Goal: Information Seeking & Learning: Check status

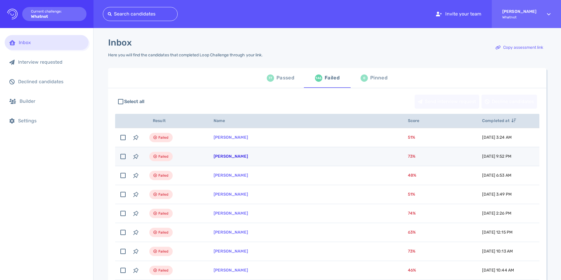
click at [238, 156] on link "[PERSON_NAME]" at bounding box center [230, 156] width 34 height 5
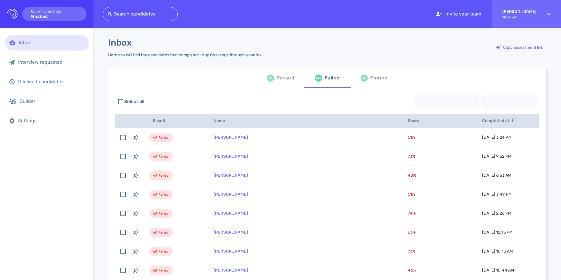
click at [273, 78] on div "77 Passed" at bounding box center [280, 78] width 27 height 16
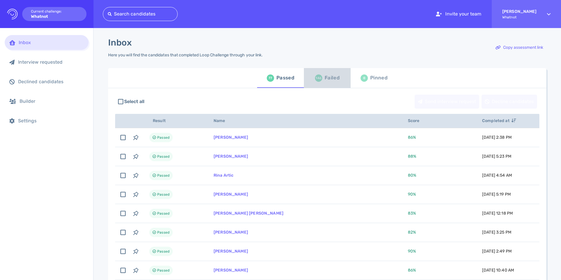
click at [324, 71] on div "146 Failed" at bounding box center [327, 78] width 25 height 16
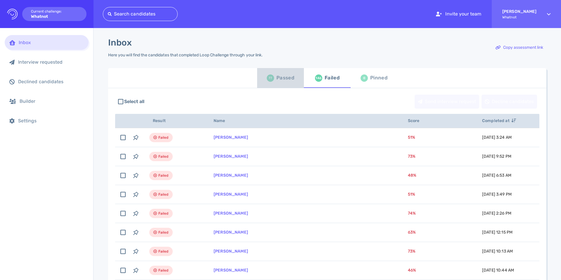
click at [280, 83] on div "77 Passed" at bounding box center [280, 78] width 27 height 16
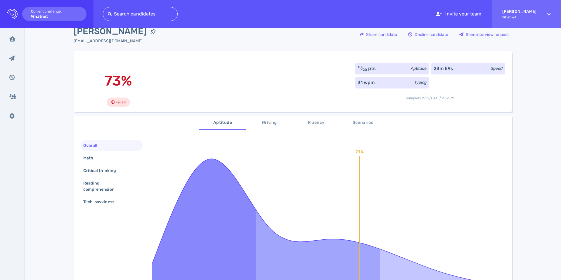
scroll to position [12, 0]
click at [367, 41] on div "Share candidate" at bounding box center [378, 35] width 43 height 13
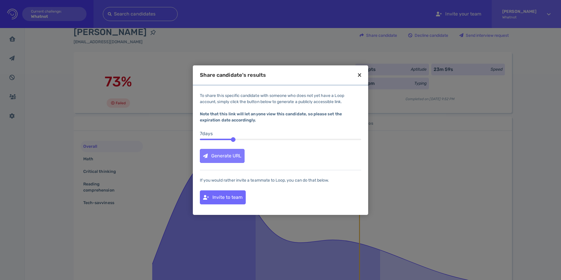
click at [239, 157] on div "Generate URL" at bounding box center [222, 155] width 44 height 13
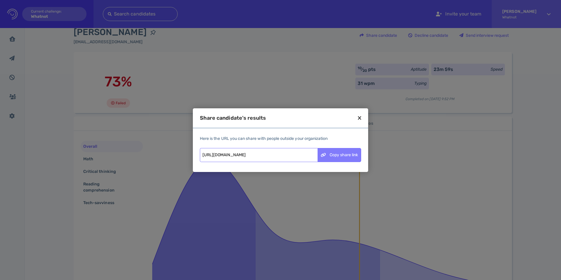
click at [336, 156] on div "Copy share link" at bounding box center [339, 154] width 43 height 13
click at [361, 118] on icon at bounding box center [359, 117] width 3 height 5
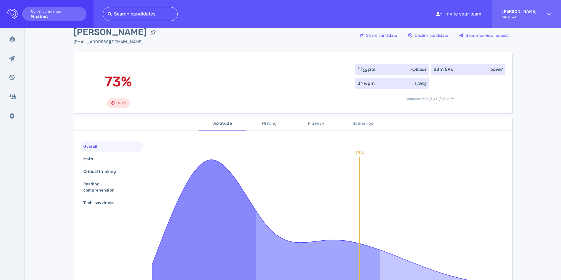
click at [341, 118] on div "To share this specific candidate with someone who does not yet have a Loop acco…" at bounding box center [280, 121] width 121 height 17
click at [307, 125] on span "Fluency" at bounding box center [316, 122] width 40 height 7
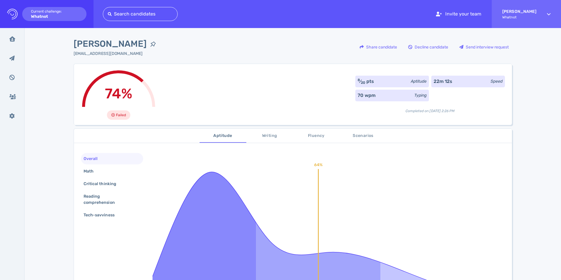
click at [264, 136] on span "Writing" at bounding box center [270, 135] width 40 height 7
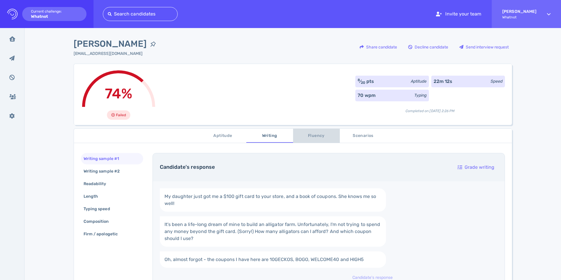
click at [316, 137] on span "Fluency" at bounding box center [316, 135] width 40 height 7
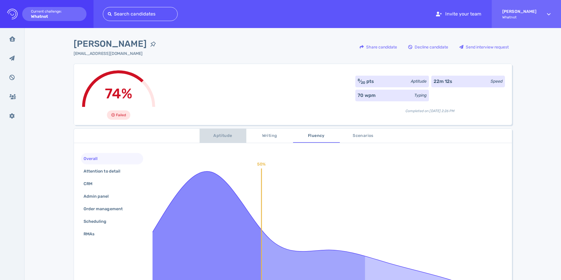
click at [213, 139] on button "Aptitude" at bounding box center [222, 136] width 47 height 14
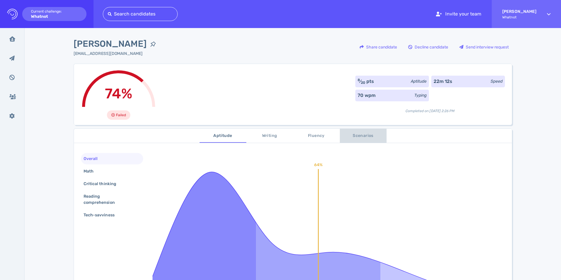
click at [355, 136] on span "Scenarios" at bounding box center [363, 135] width 40 height 7
